Goal: Communication & Community: Share content

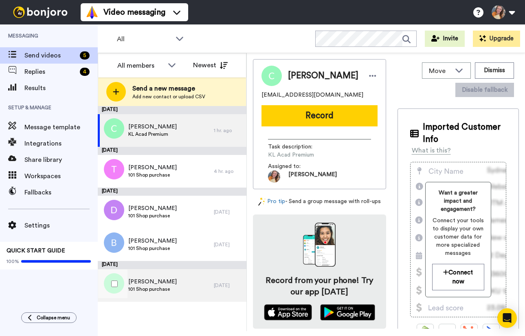
click at [185, 277] on div "Josephine 101 Shop purchase" at bounding box center [156, 285] width 116 height 33
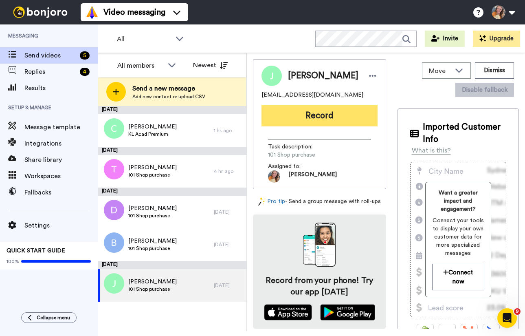
click at [303, 117] on button "Record" at bounding box center [320, 115] width 116 height 21
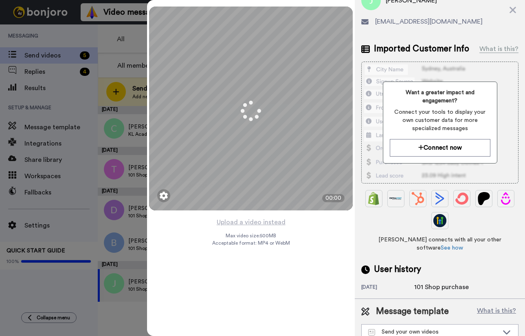
scroll to position [44, 0]
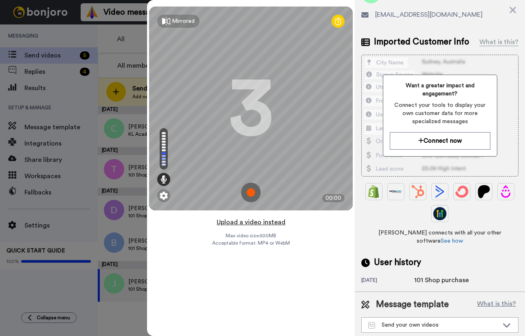
click at [267, 223] on button "Upload a video instead" at bounding box center [251, 222] width 74 height 11
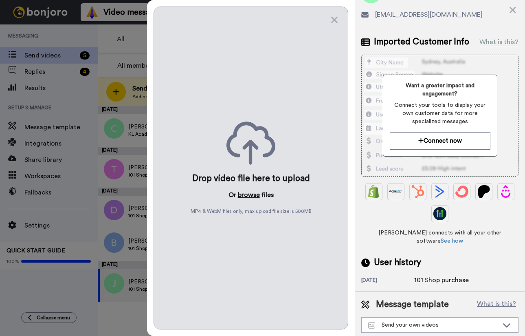
click at [253, 194] on button "browse" at bounding box center [249, 195] width 22 height 10
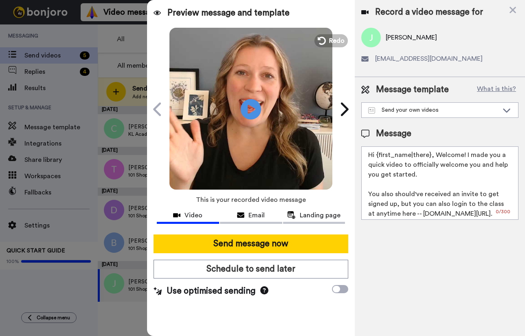
scroll to position [0, 0]
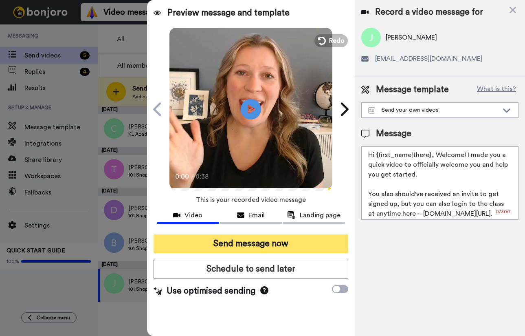
click at [267, 238] on button "Send message now" at bounding box center [251, 243] width 195 height 19
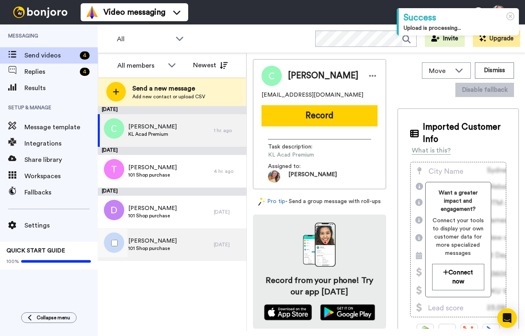
click at [204, 249] on div "[PERSON_NAME] 101 Shop purchase" at bounding box center [156, 244] width 116 height 33
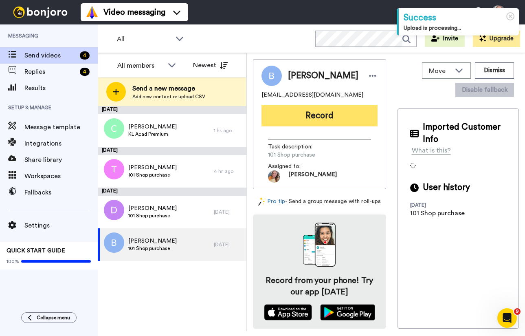
click at [322, 109] on button "Record" at bounding box center [320, 115] width 116 height 21
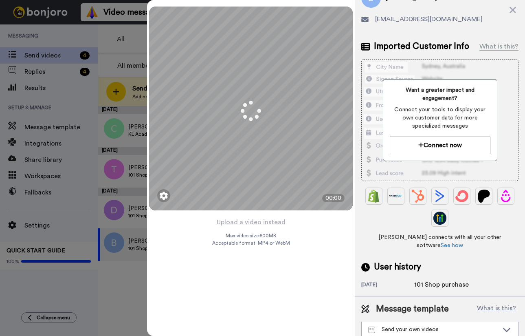
scroll to position [44, 0]
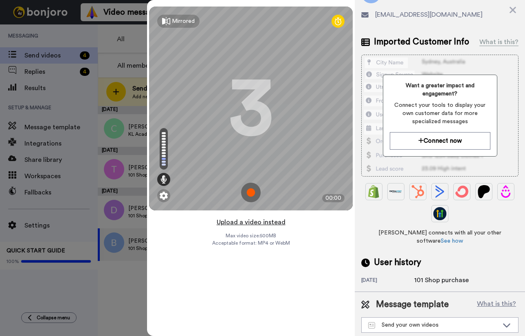
click at [249, 225] on button "Upload a video instead" at bounding box center [251, 222] width 74 height 11
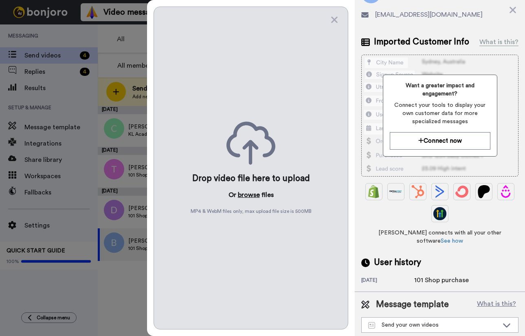
click at [250, 190] on button "browse" at bounding box center [249, 195] width 22 height 10
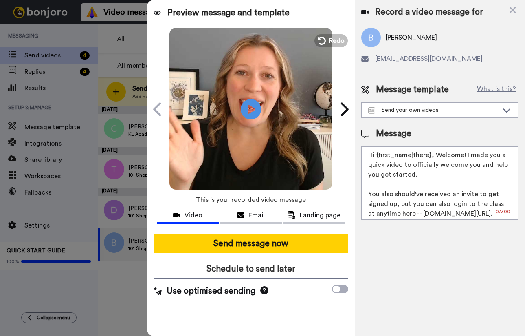
scroll to position [0, 0]
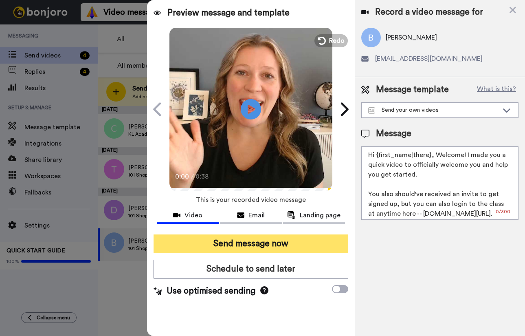
click at [255, 240] on button "Send message now" at bounding box center [251, 243] width 195 height 19
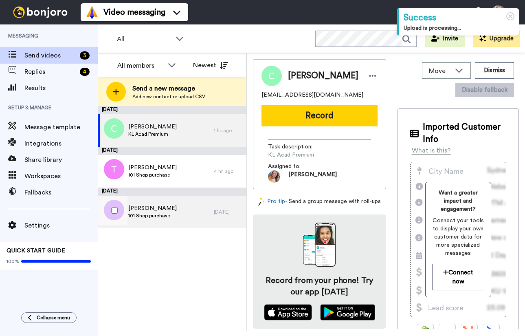
click at [189, 209] on div "Debra 101 Shop purchase" at bounding box center [156, 212] width 116 height 33
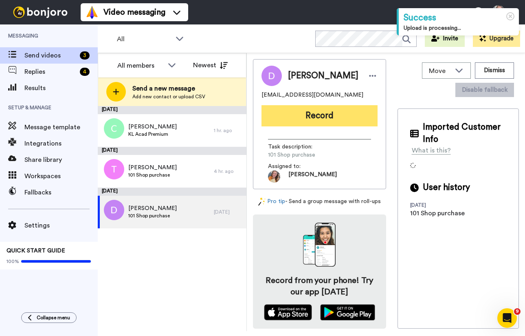
click at [300, 119] on button "Record" at bounding box center [320, 115] width 116 height 21
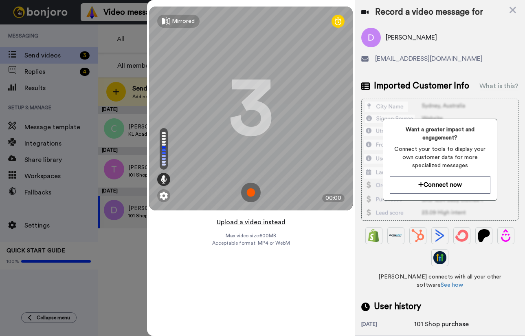
click at [250, 223] on button "Upload a video instead" at bounding box center [251, 222] width 74 height 11
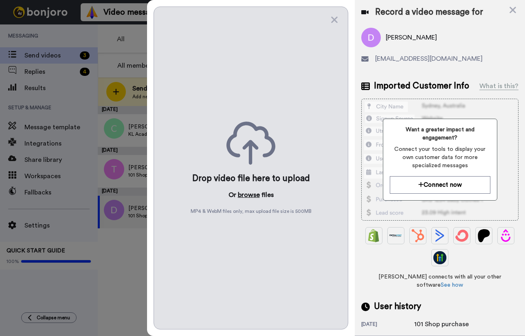
click at [248, 193] on button "browse" at bounding box center [249, 195] width 22 height 10
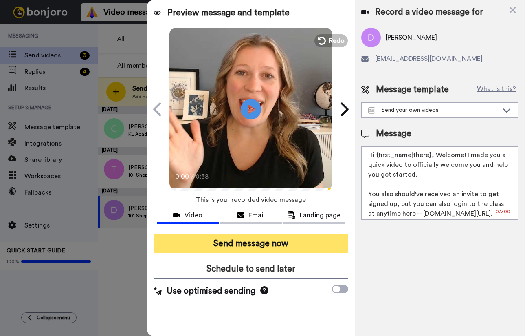
click at [256, 239] on button "Send message now" at bounding box center [251, 243] width 195 height 19
